Goal: Information Seeking & Learning: Learn about a topic

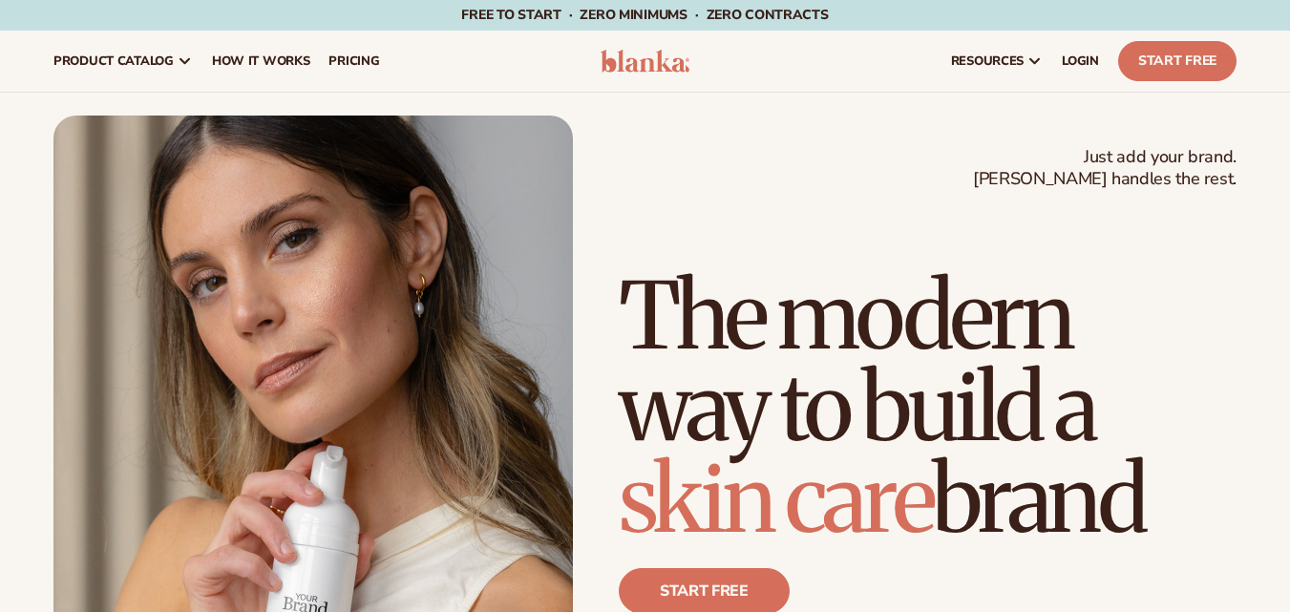
click at [769, 138] on div "Just add your brand. Blanka handles the rest. beauty,skin care,wellness,makeup …" at bounding box center [644, 443] width 1183 height 655
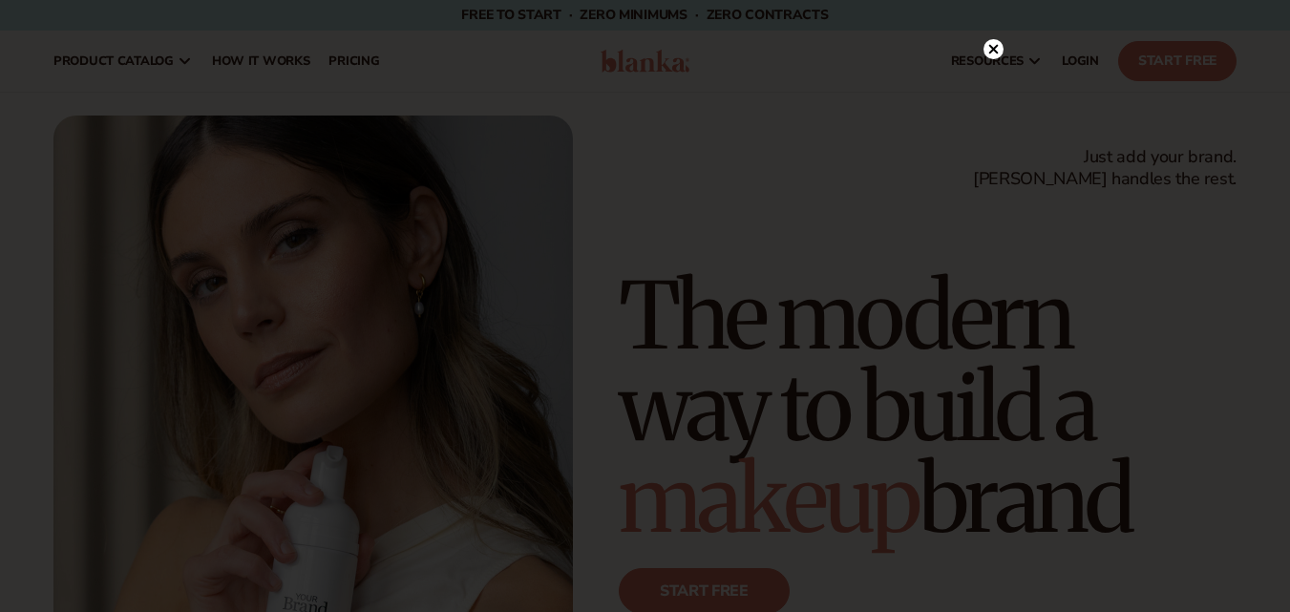
click at [996, 51] on circle at bounding box center [994, 49] width 20 height 20
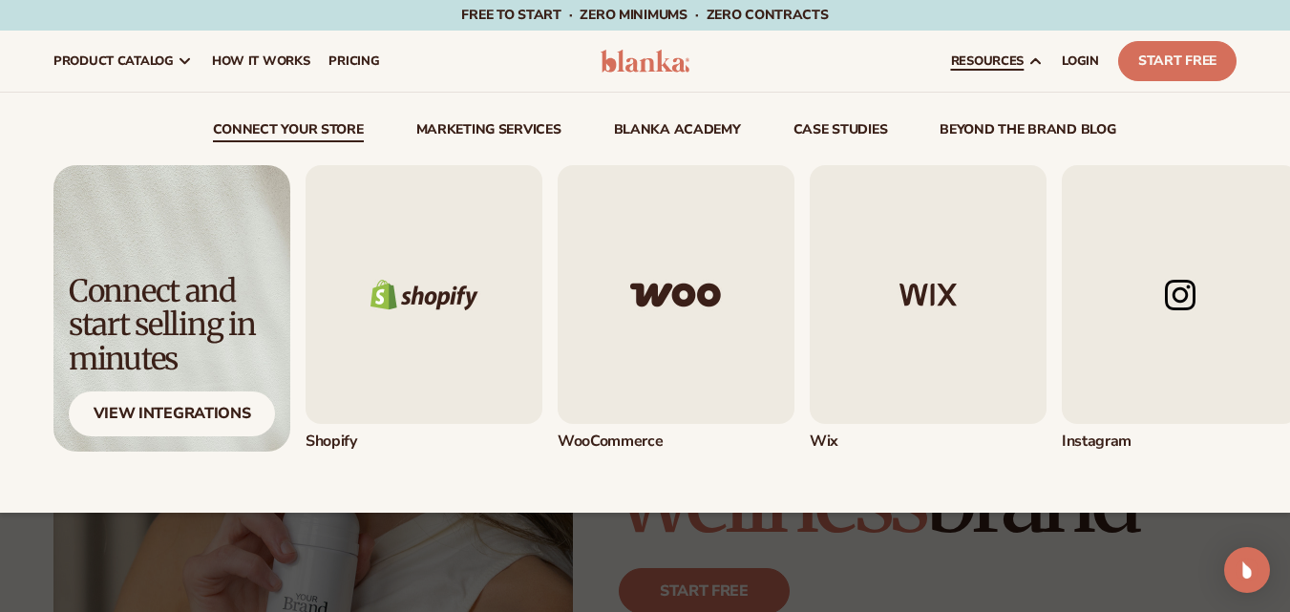
click at [418, 215] on img "1 / 5" at bounding box center [424, 294] width 237 height 259
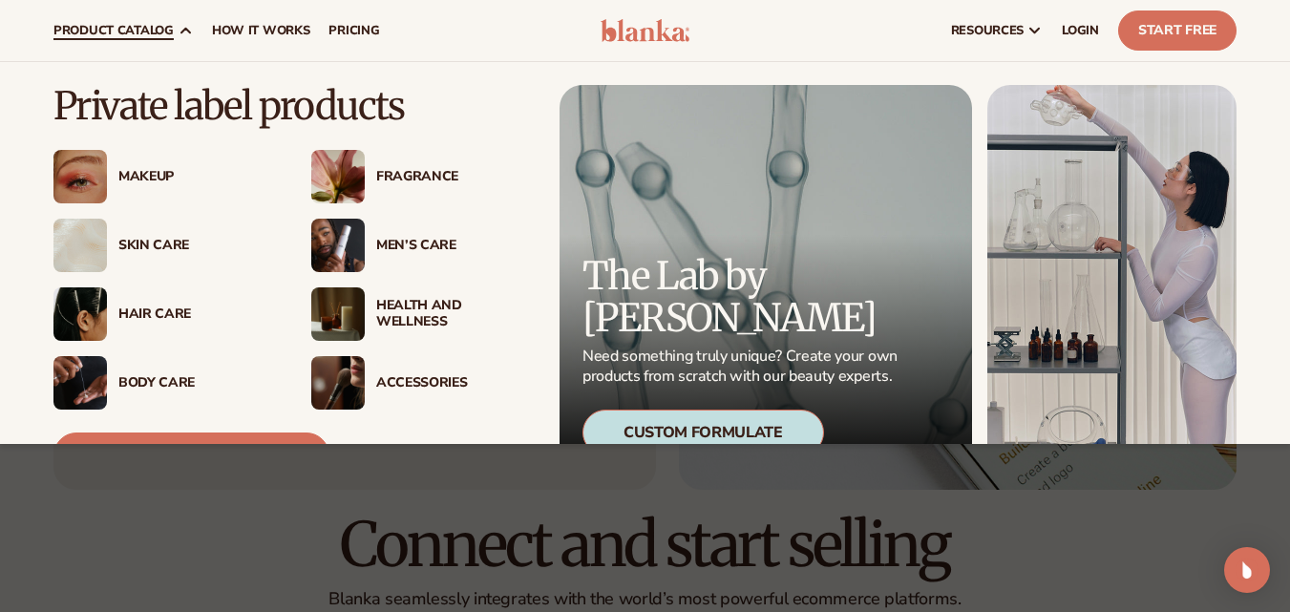
click at [430, 245] on div "Men’s Care" at bounding box center [453, 246] width 155 height 16
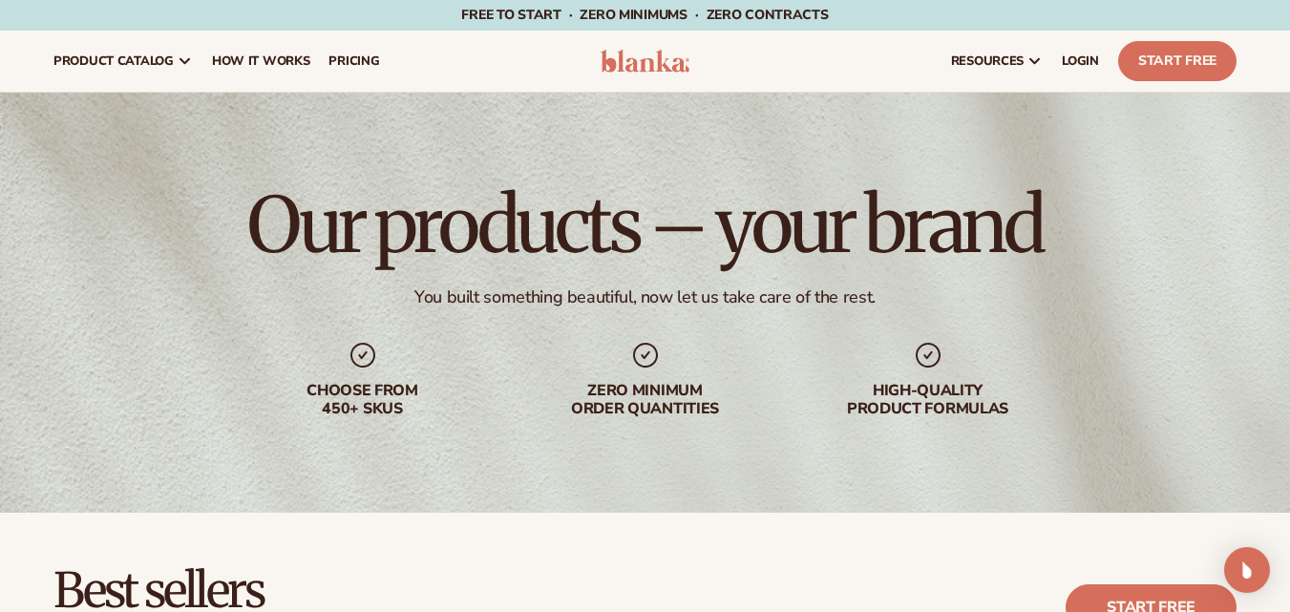
click at [686, 61] on img at bounding box center [646, 61] width 90 height 23
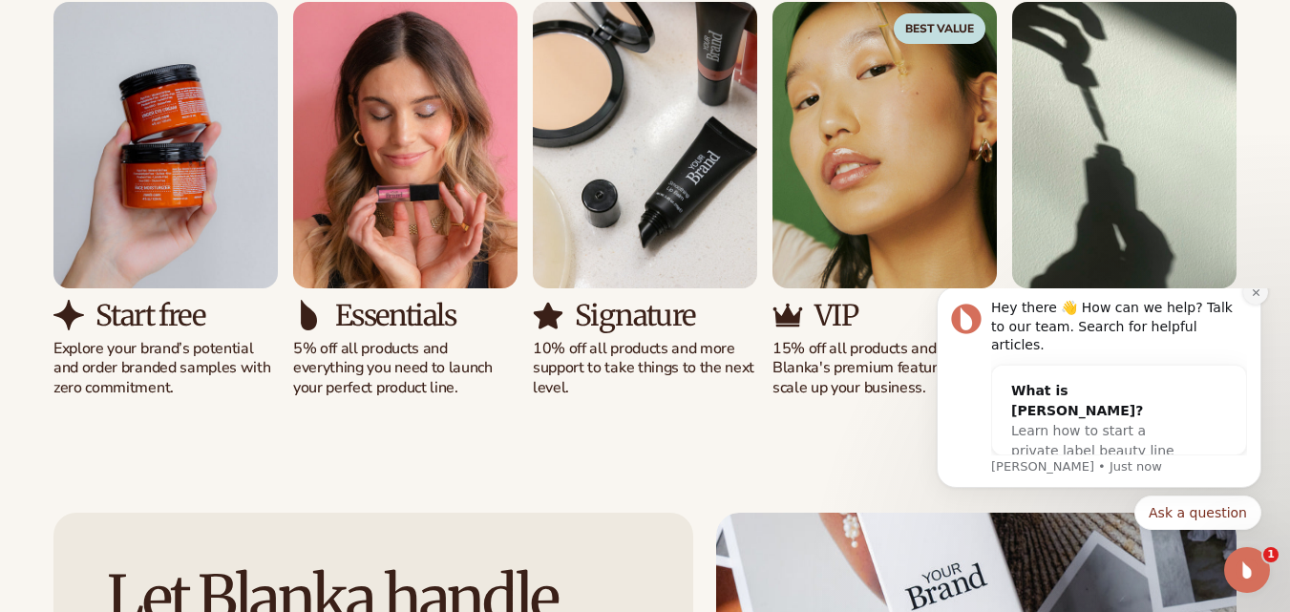
click at [1254, 295] on icon "Dismiss notification" at bounding box center [1255, 291] width 7 height 7
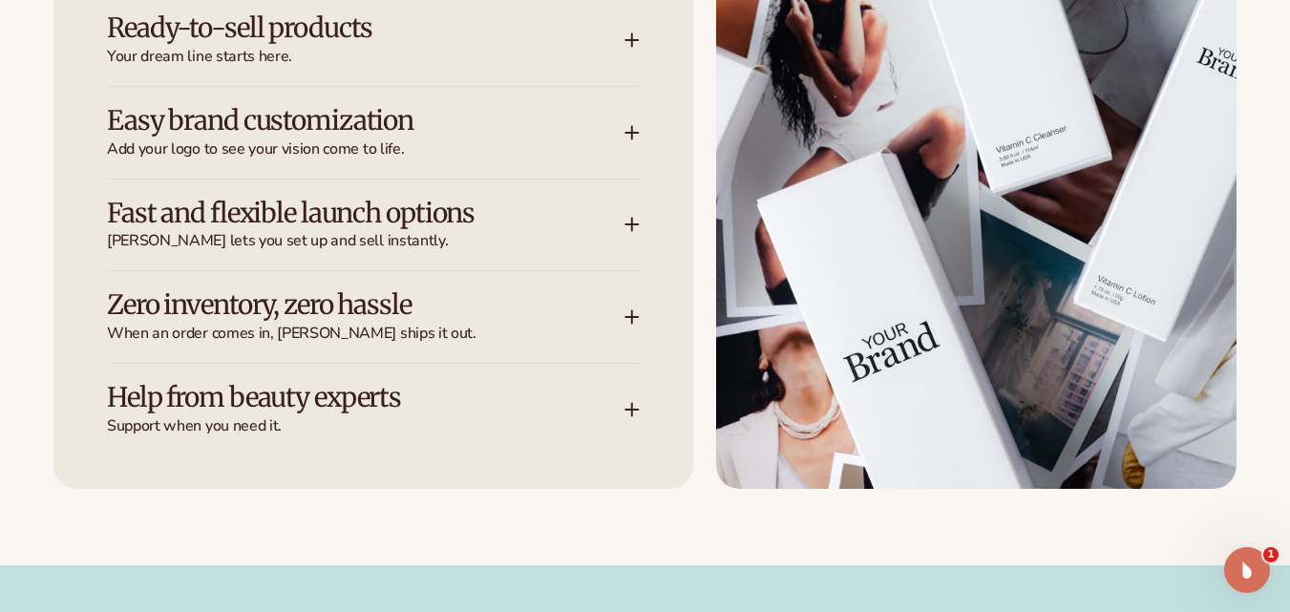
click at [705, 441] on div "Let Blanka handle the heavy lifting Ready-to-sell products Your dream line star…" at bounding box center [644, 137] width 1183 height 703
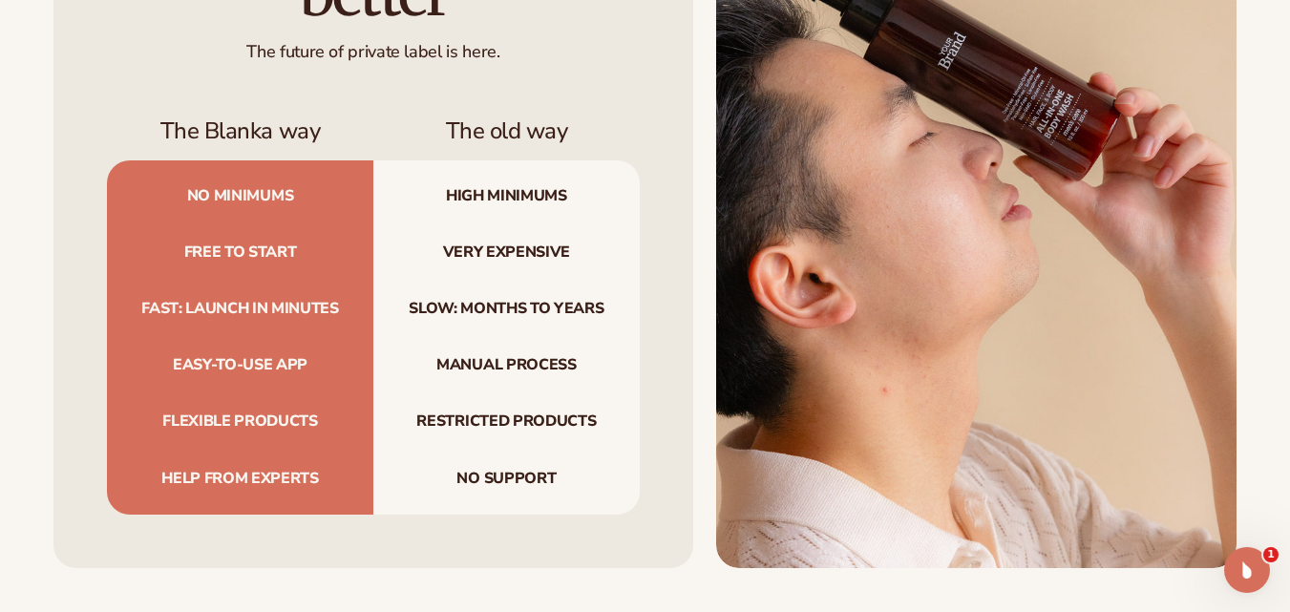
click at [637, 446] on div "The Blanka way The old way No minimums High minimums Free to start Very expensi…" at bounding box center [373, 315] width 533 height 397
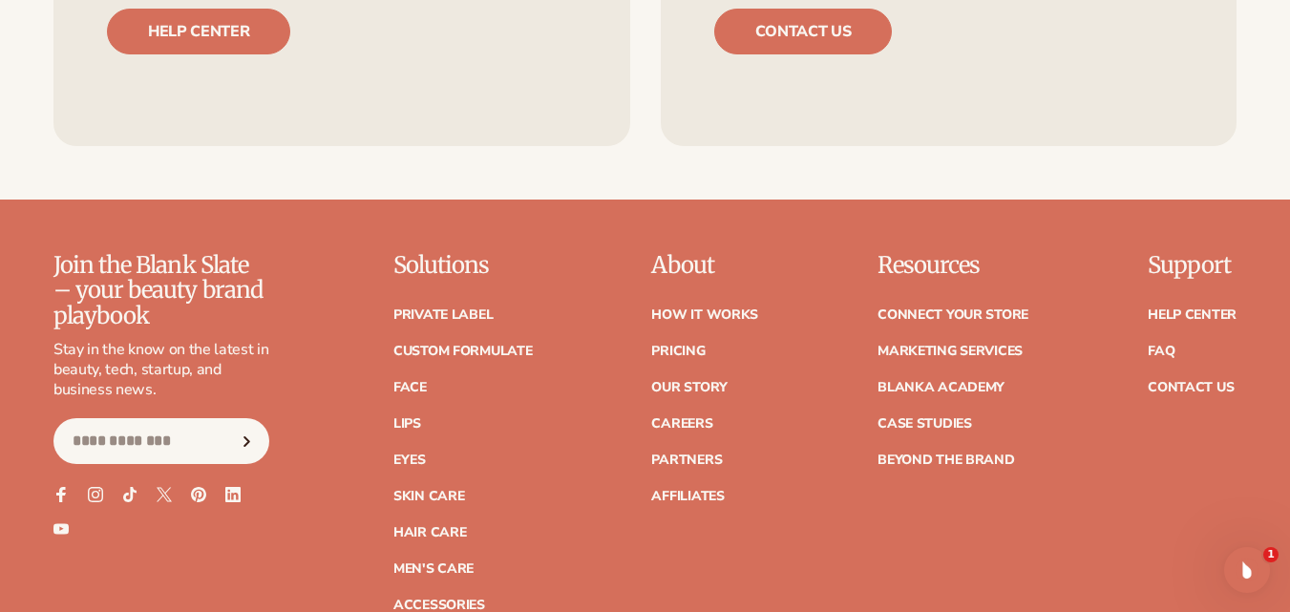
scroll to position [7398, 0]
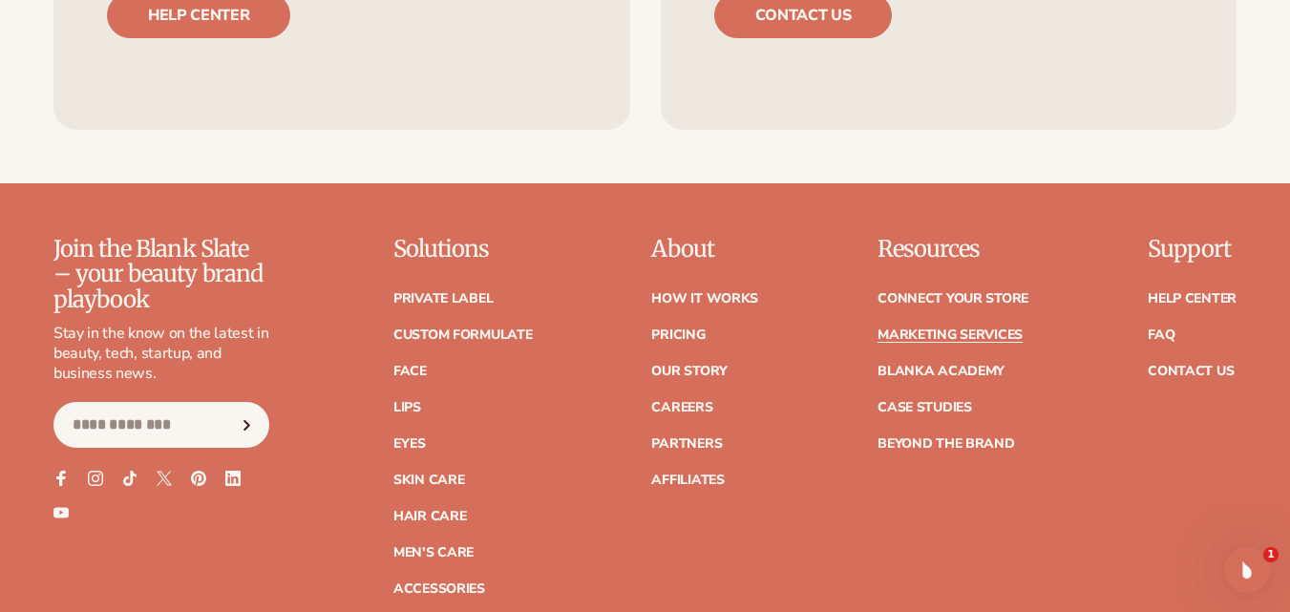
click at [935, 329] on link "Marketing services" at bounding box center [950, 335] width 145 height 13
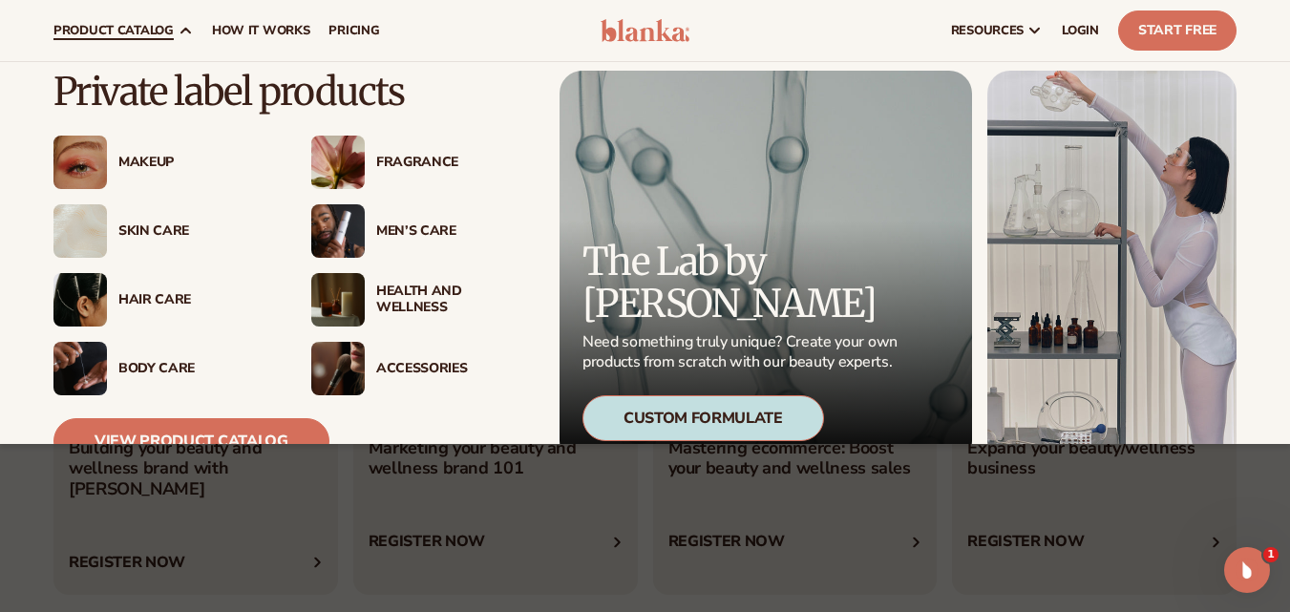
scroll to position [9, 0]
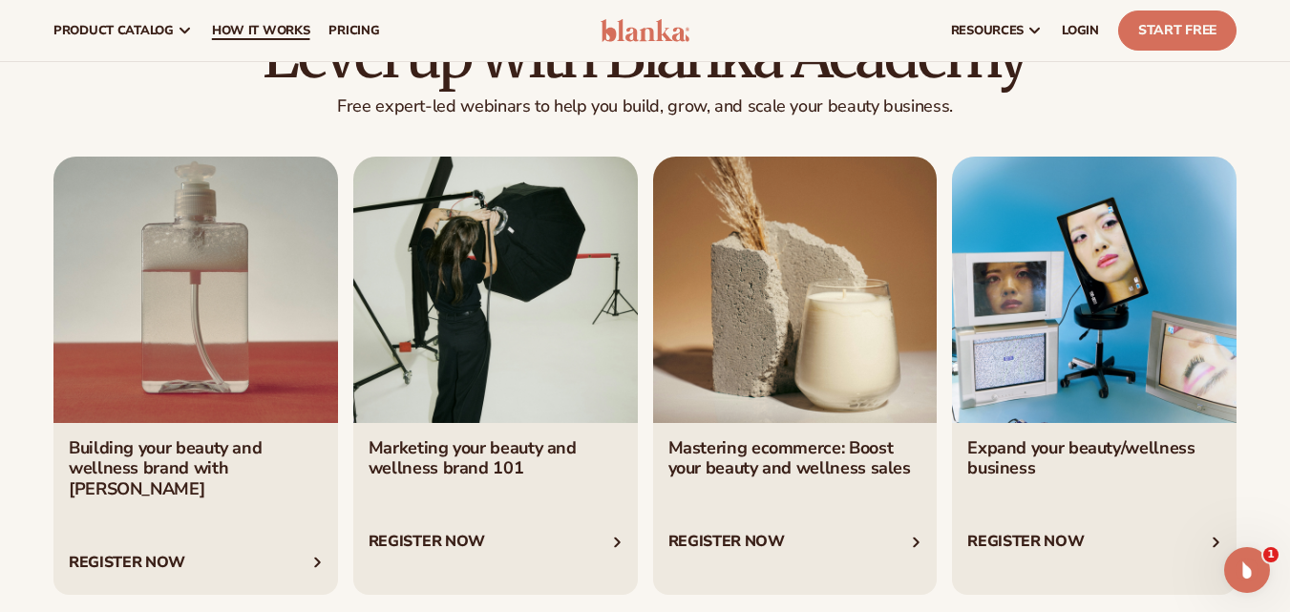
click at [265, 33] on span "How It Works" at bounding box center [261, 30] width 98 height 15
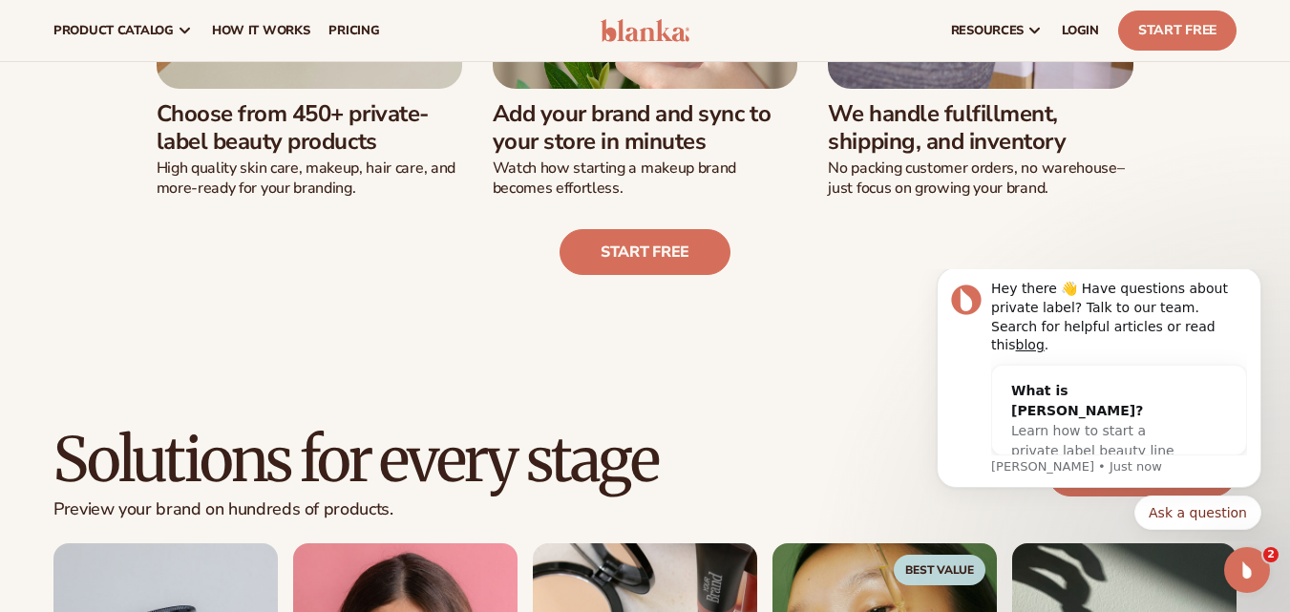
scroll to position [745, 0]
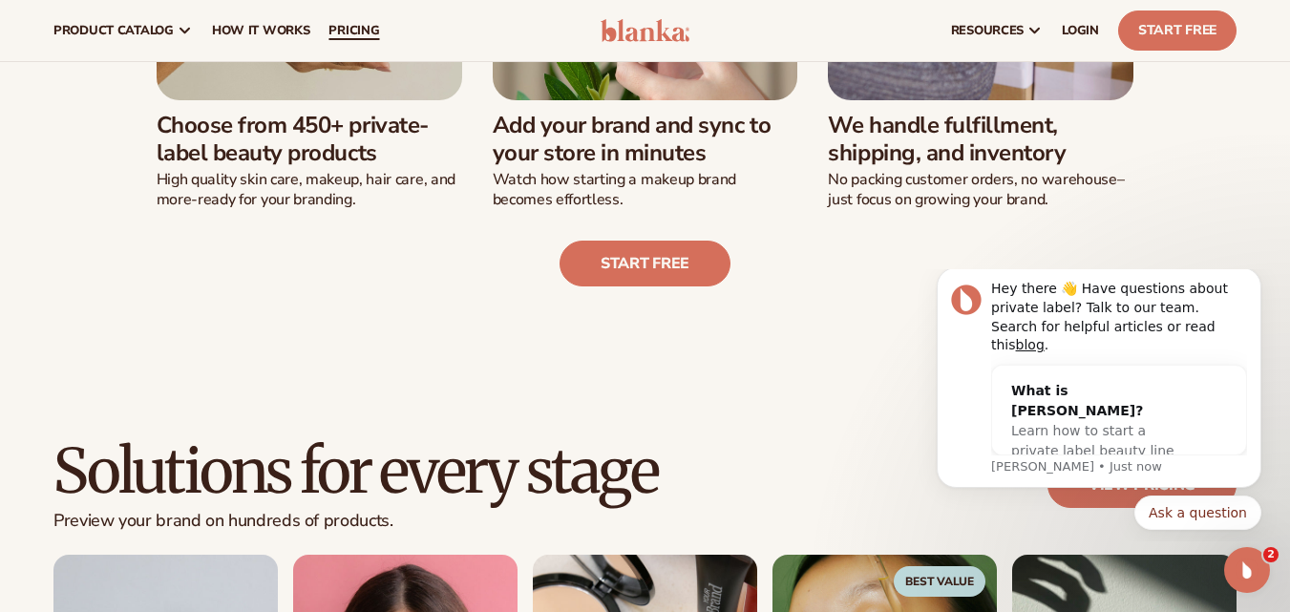
click at [368, 27] on span "pricing" at bounding box center [354, 30] width 51 height 15
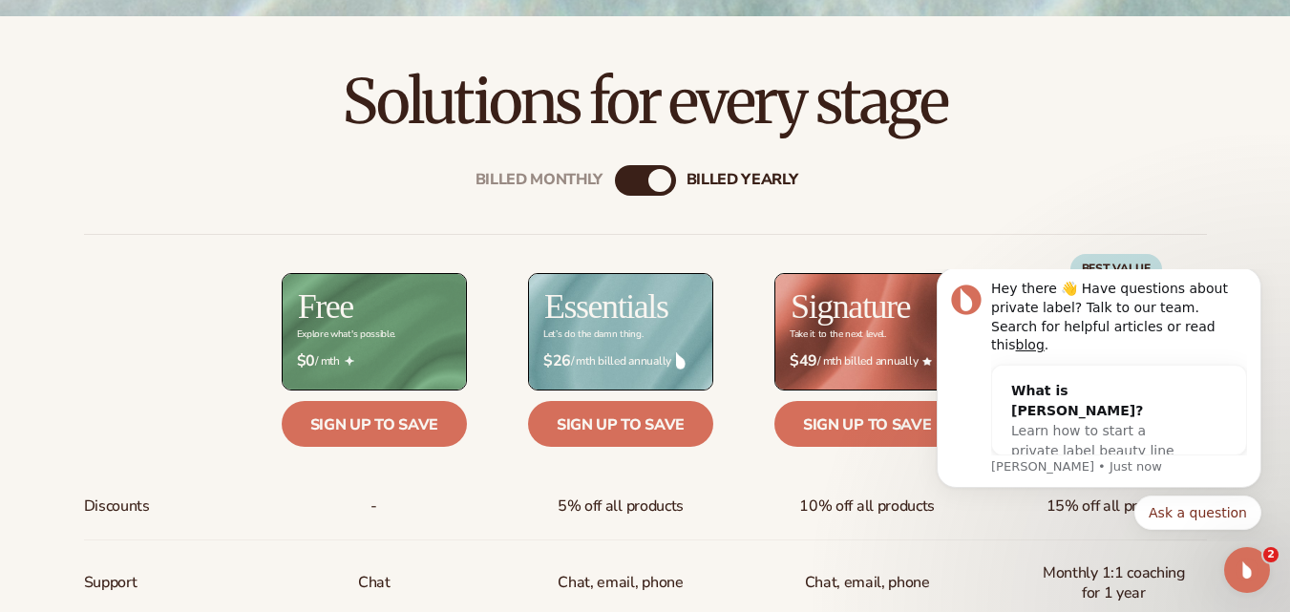
scroll to position [584, 0]
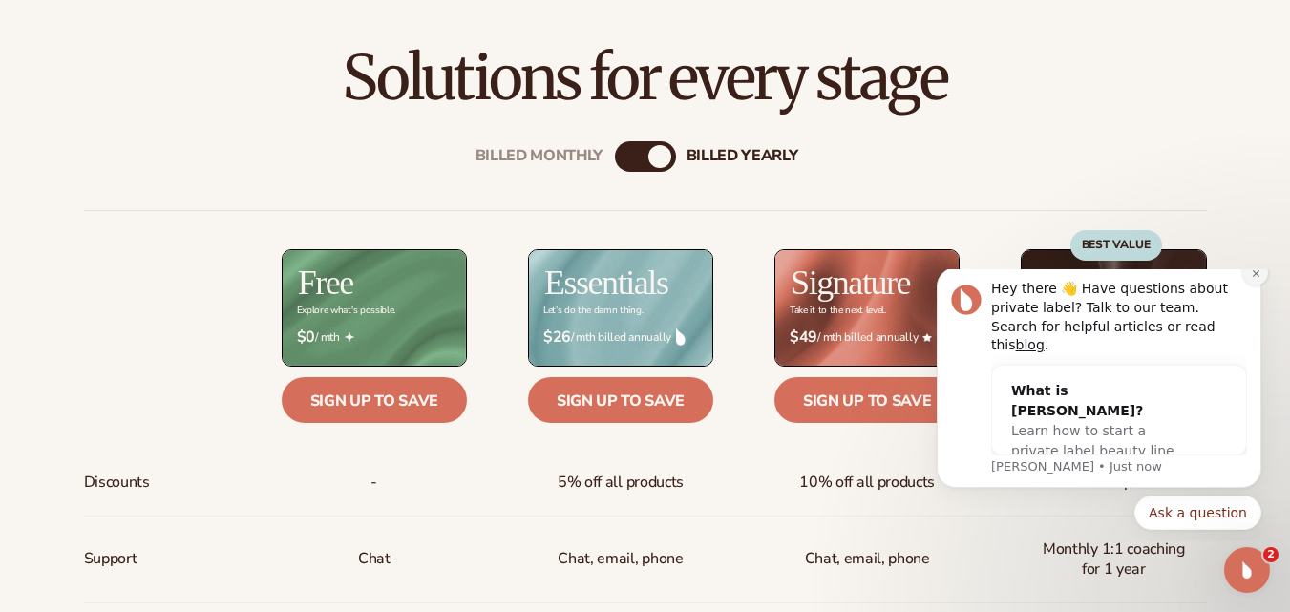
click at [1261, 279] on icon "Dismiss notification" at bounding box center [1256, 273] width 11 height 11
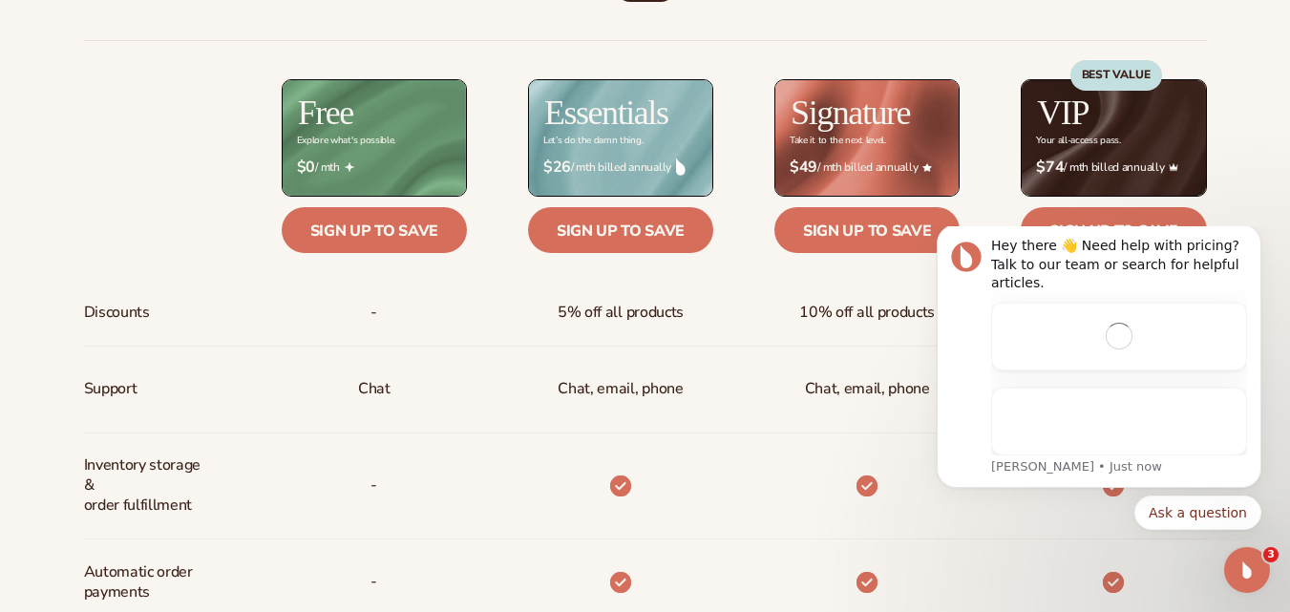
scroll to position [0, 0]
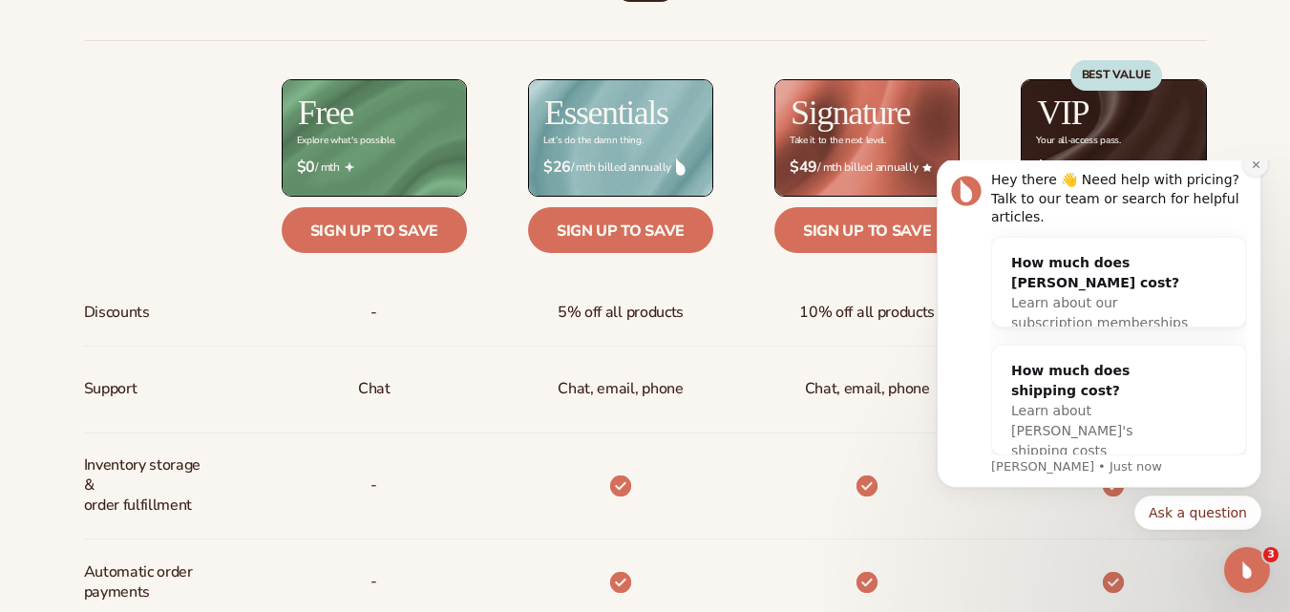
click at [1253, 170] on icon "Dismiss notification" at bounding box center [1256, 164] width 11 height 11
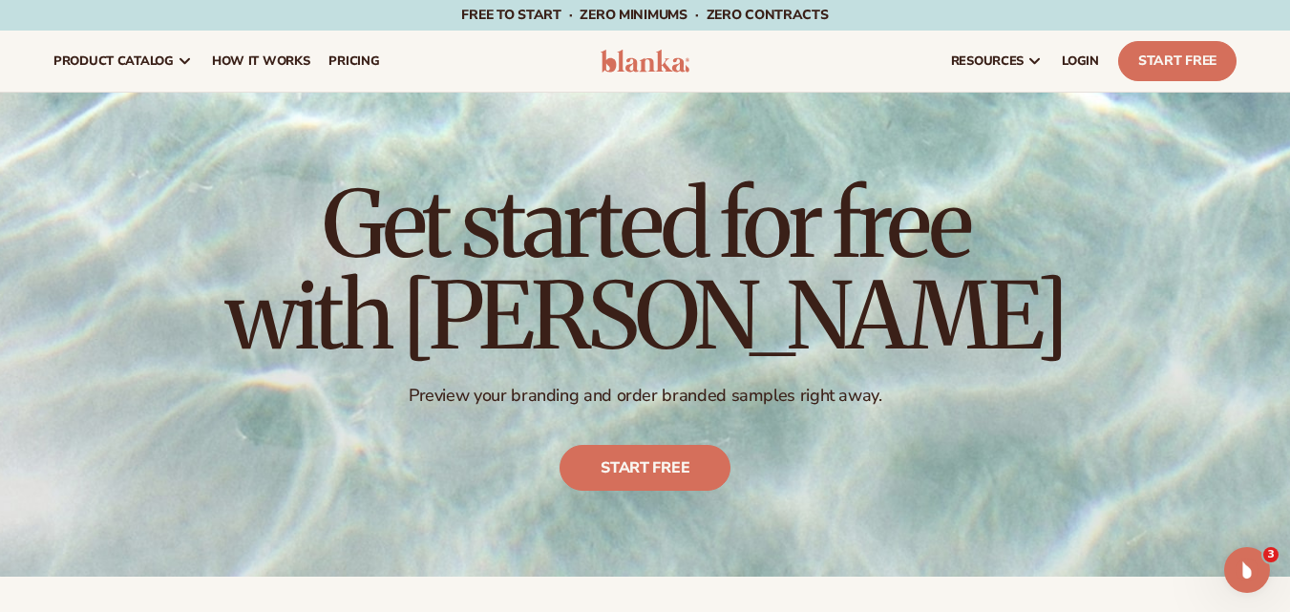
click at [648, 62] on img at bounding box center [646, 61] width 90 height 23
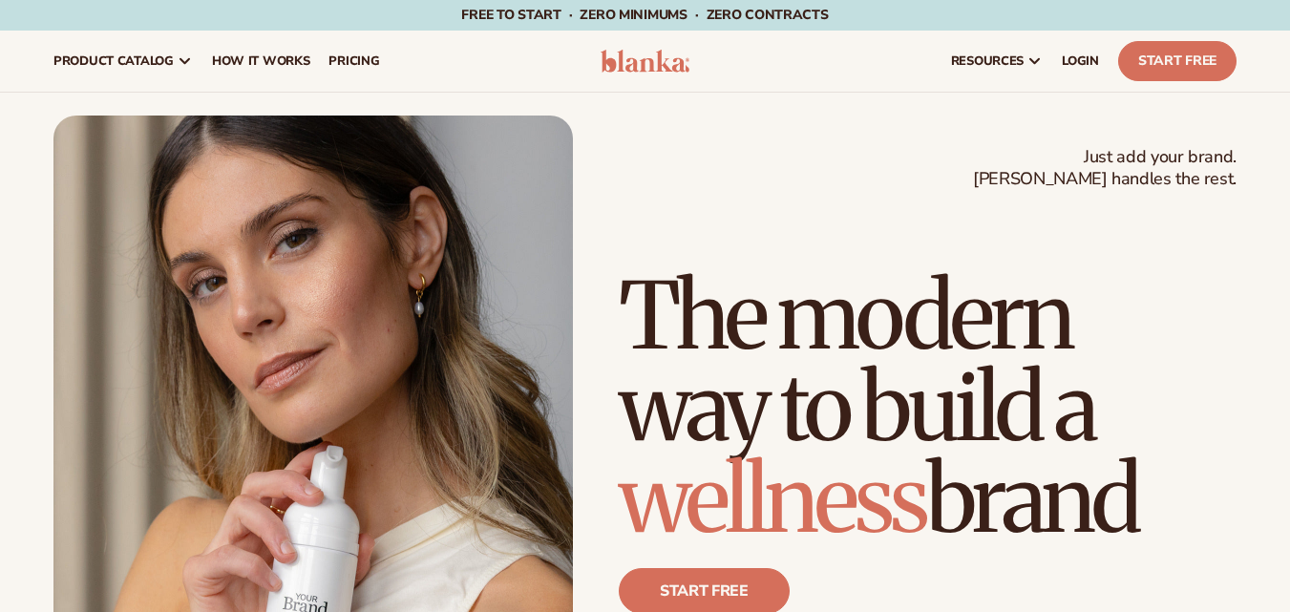
drag, startPoint x: 669, startPoint y: 147, endPoint x: 650, endPoint y: 146, distance: 19.1
click at [669, 147] on div "Just add your brand. Blanka handles the rest. beauty,[MEDICAL_DATA],wellness,ma…" at bounding box center [644, 443] width 1183 height 655
